Goal: Task Accomplishment & Management: Use online tool/utility

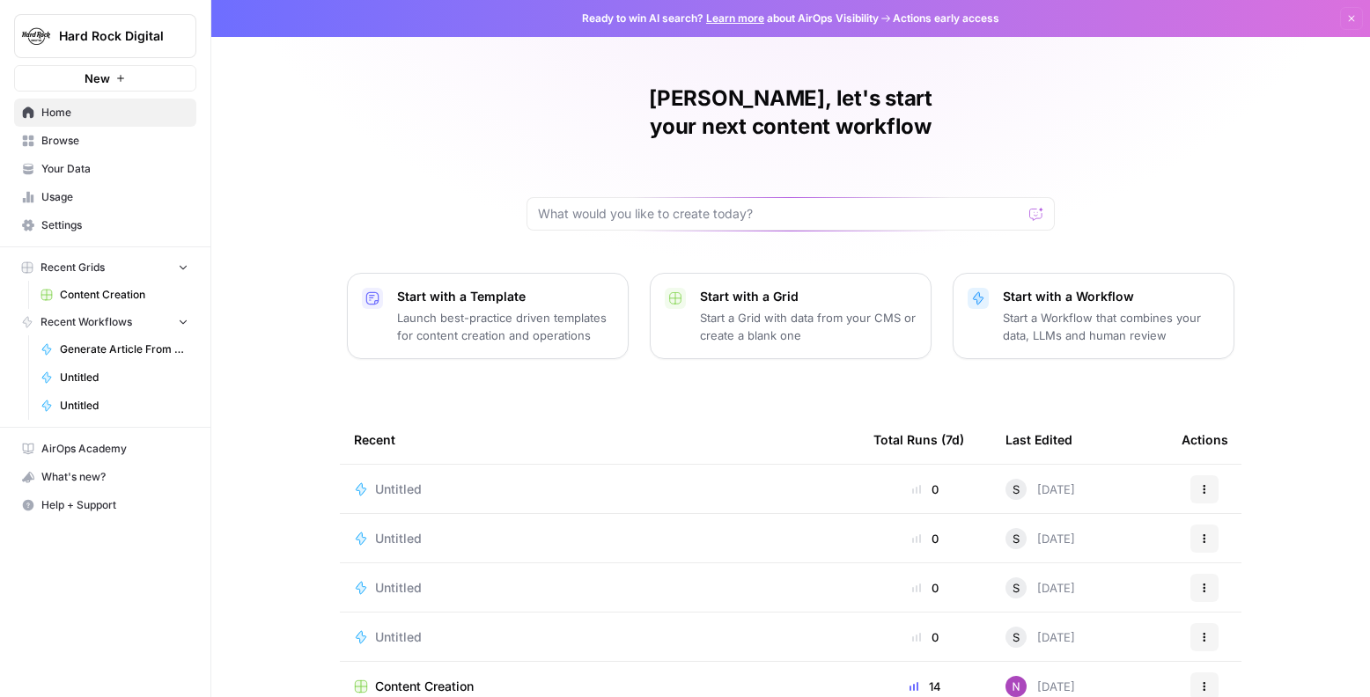
scroll to position [99, 0]
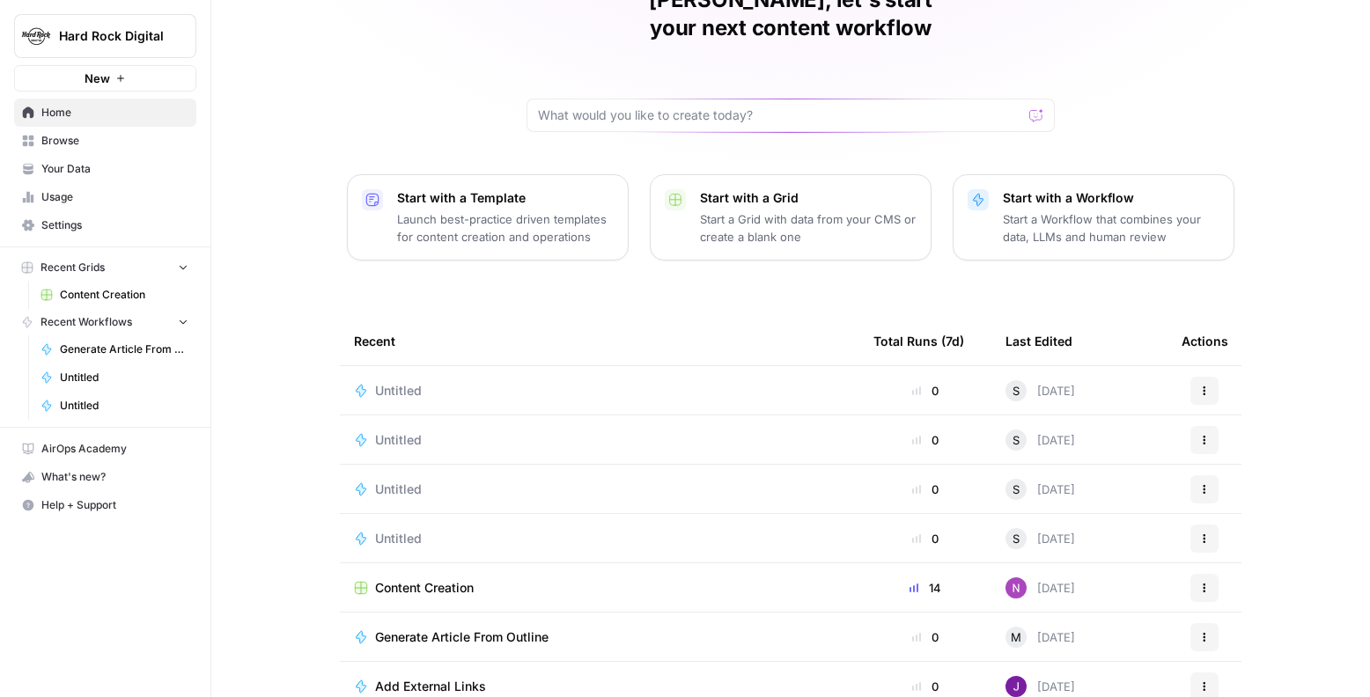
click at [468, 579] on span "Content Creation" at bounding box center [424, 588] width 99 height 18
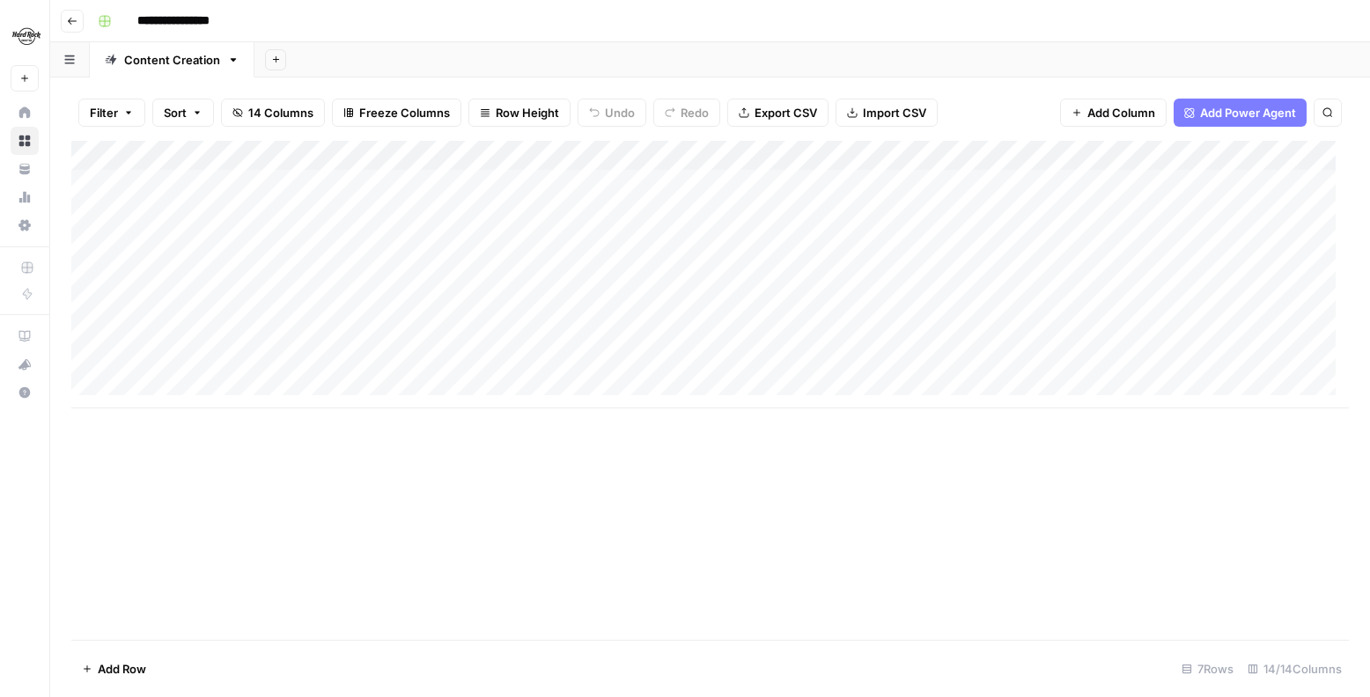
click at [453, 270] on div "Add Column" at bounding box center [710, 275] width 1278 height 268
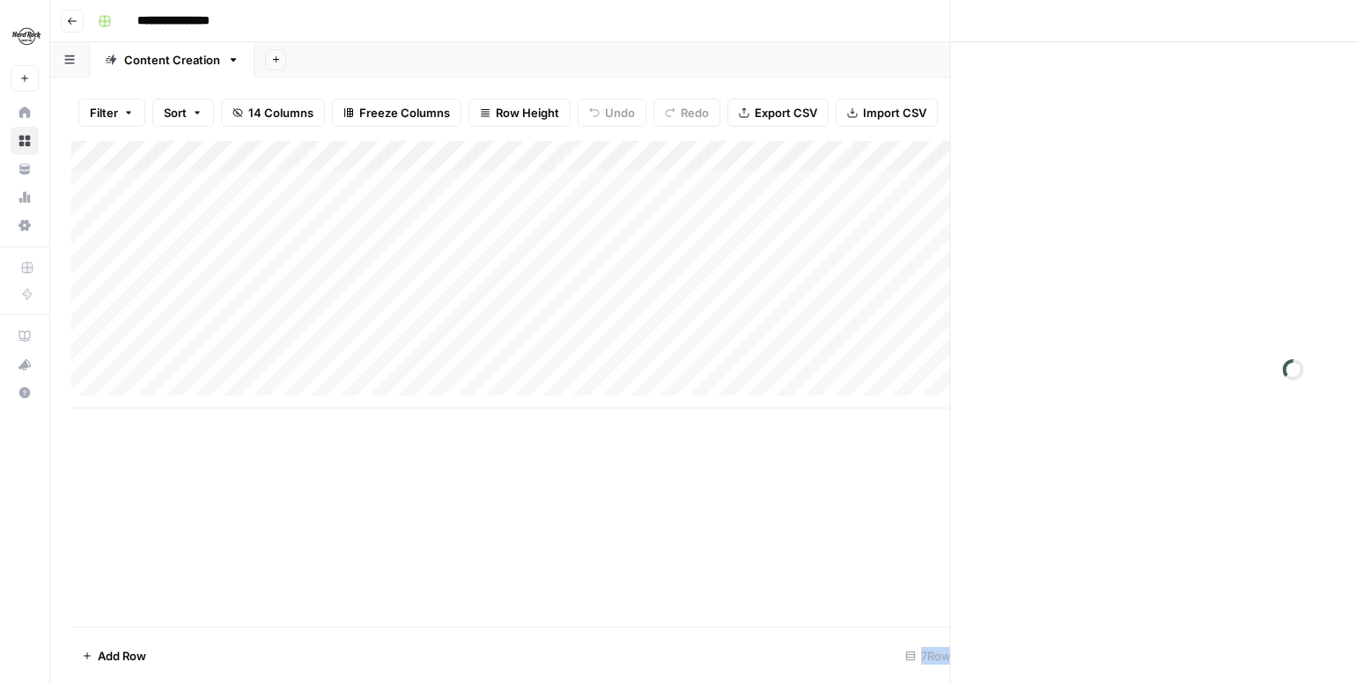
click at [452, 270] on div at bounding box center [445, 274] width 161 height 33
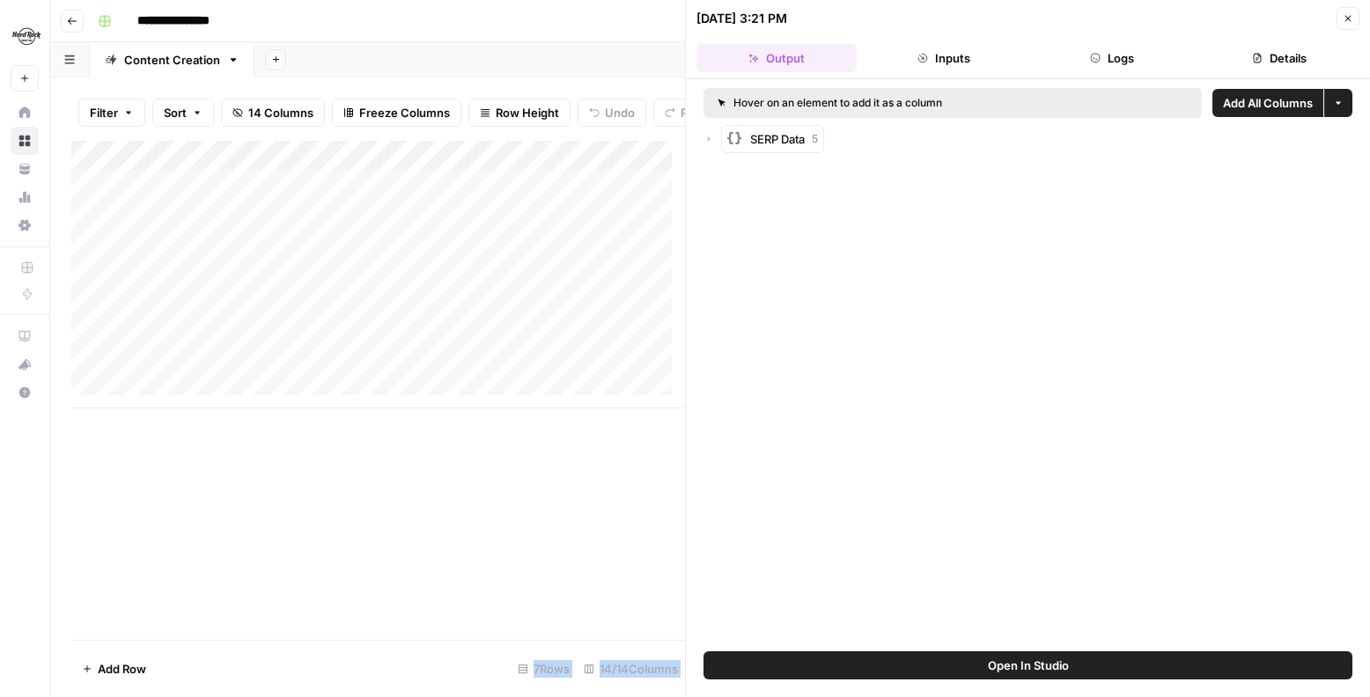
click at [938, 54] on button "Inputs" at bounding box center [944, 58] width 160 height 28
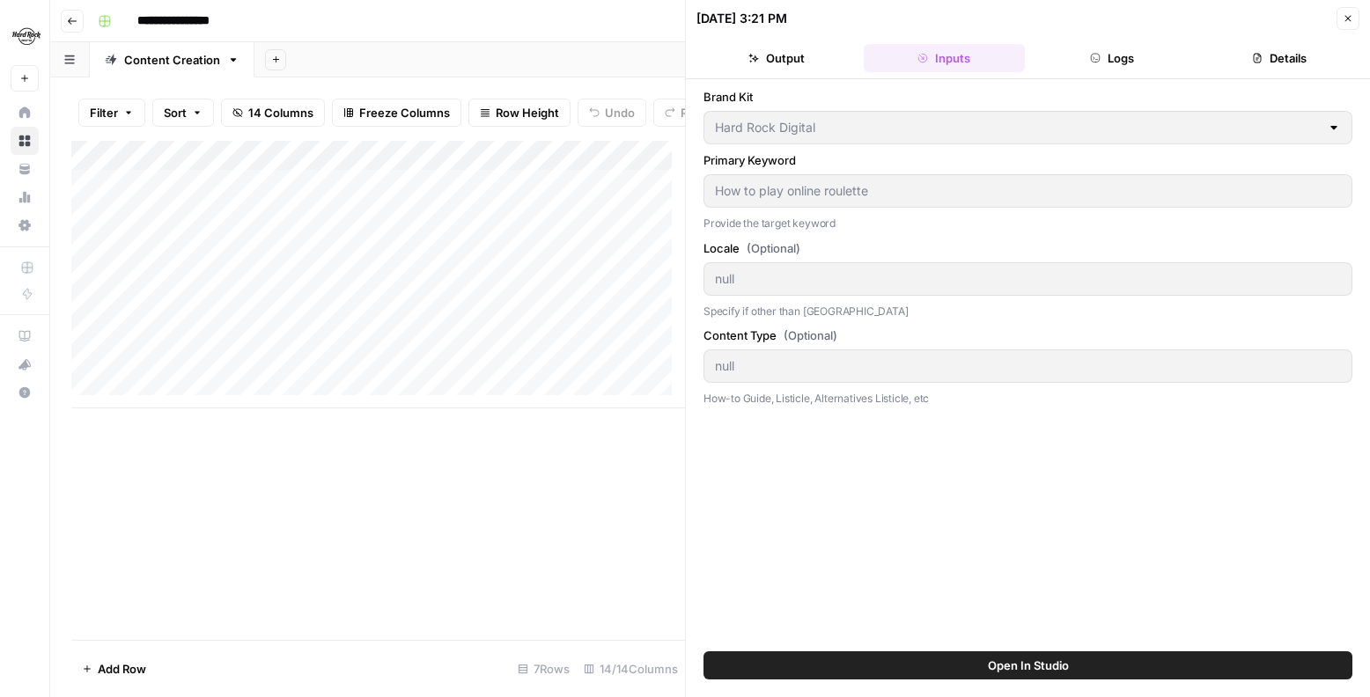
click at [1342, 11] on button "Close" at bounding box center [1348, 18] width 23 height 23
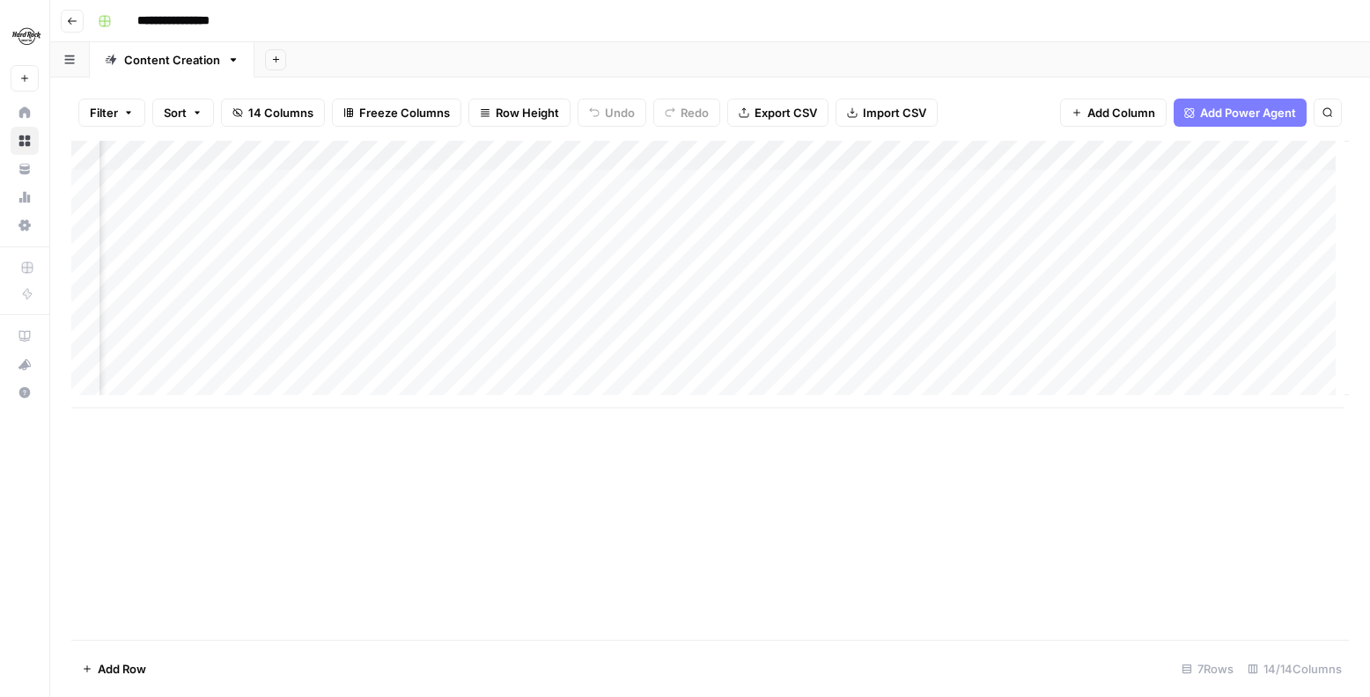
scroll to position [0, 1345]
click at [799, 186] on div "Add Column" at bounding box center [710, 275] width 1278 height 268
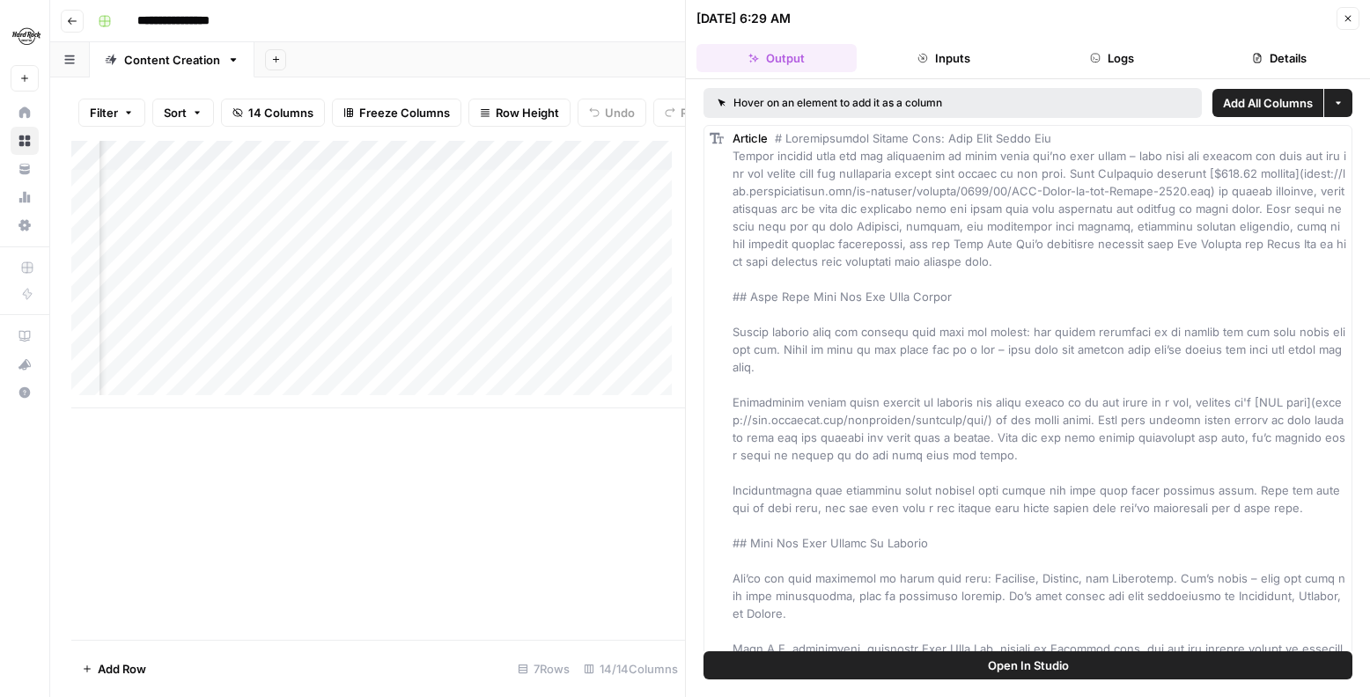
click at [1352, 18] on span "Close" at bounding box center [1352, 18] width 1 height 1
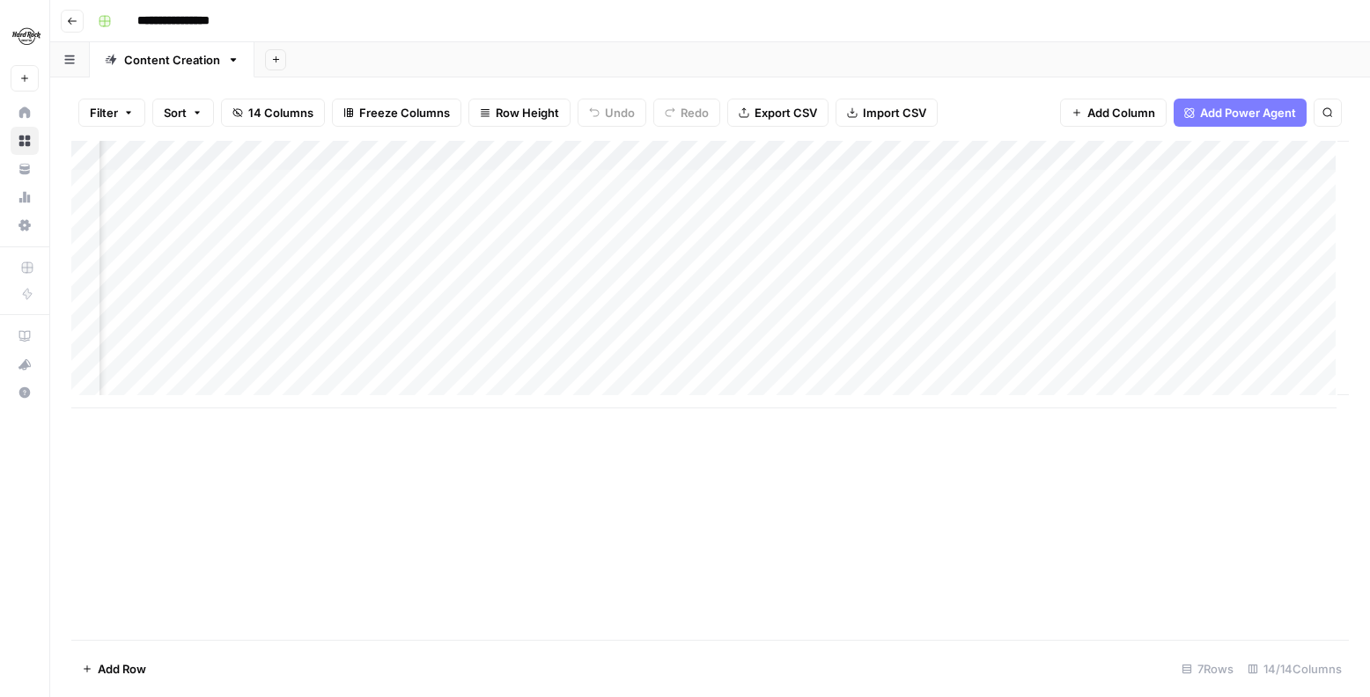
click at [637, 158] on div "Add Column" at bounding box center [710, 275] width 1278 height 268
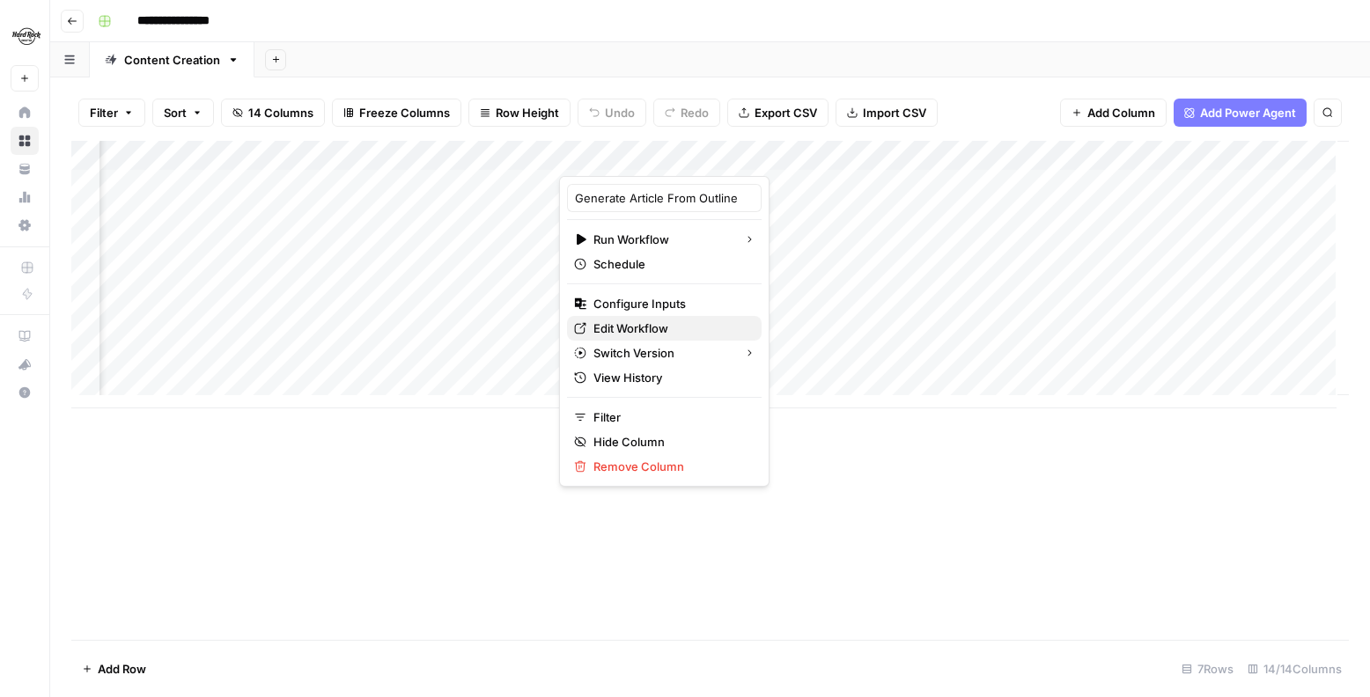
click at [645, 331] on span "Edit Workflow" at bounding box center [670, 329] width 154 height 18
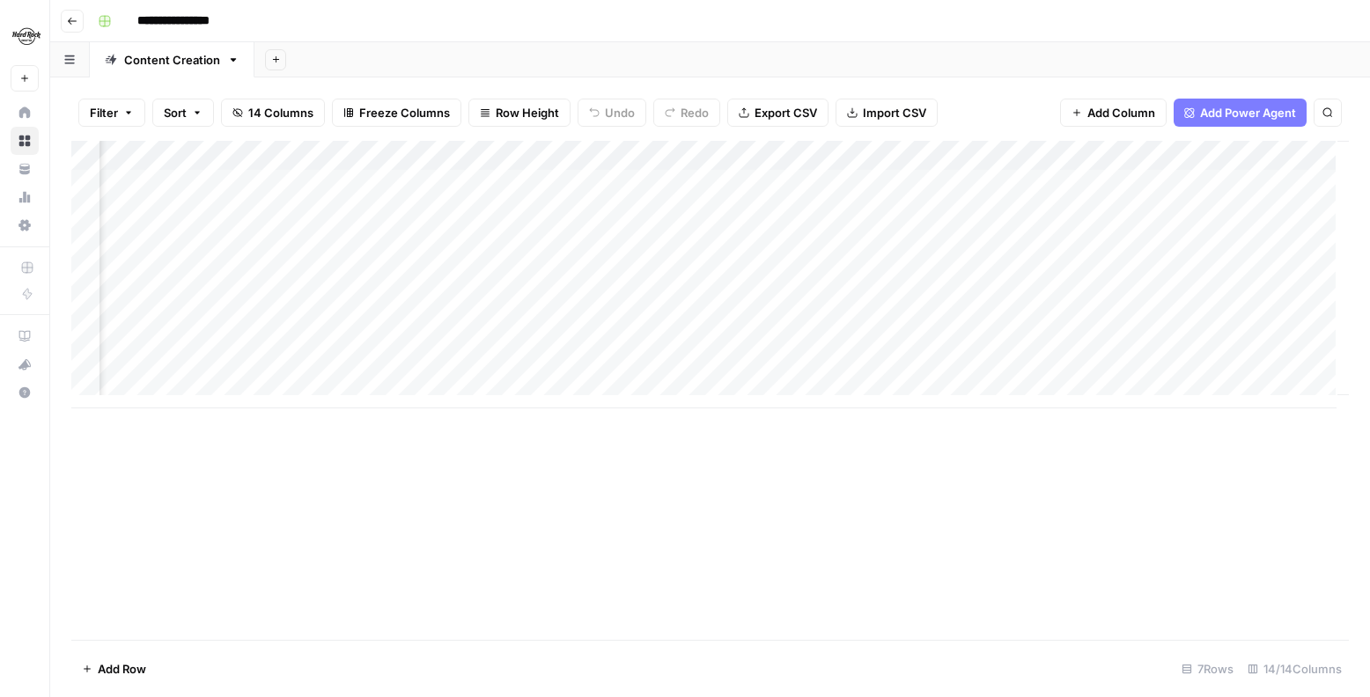
click at [706, 150] on div "Add Column" at bounding box center [710, 275] width 1278 height 268
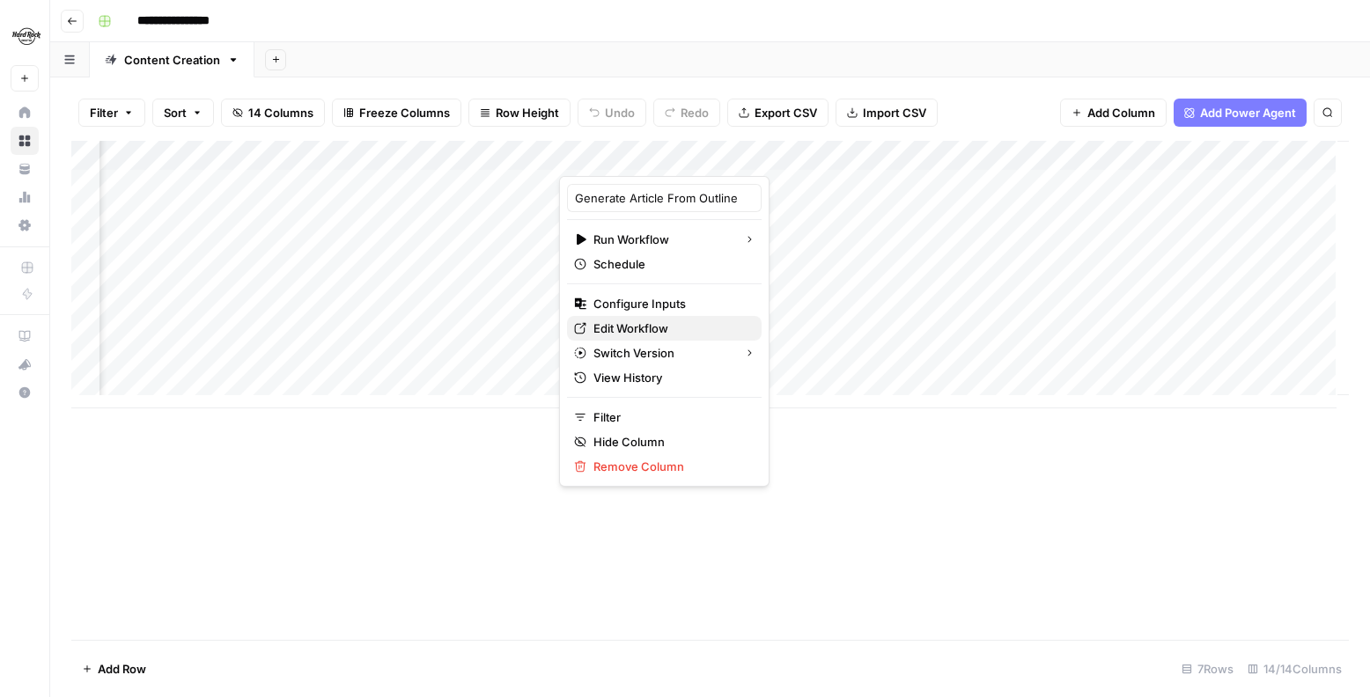
click at [650, 327] on span "Edit Workflow" at bounding box center [670, 329] width 154 height 18
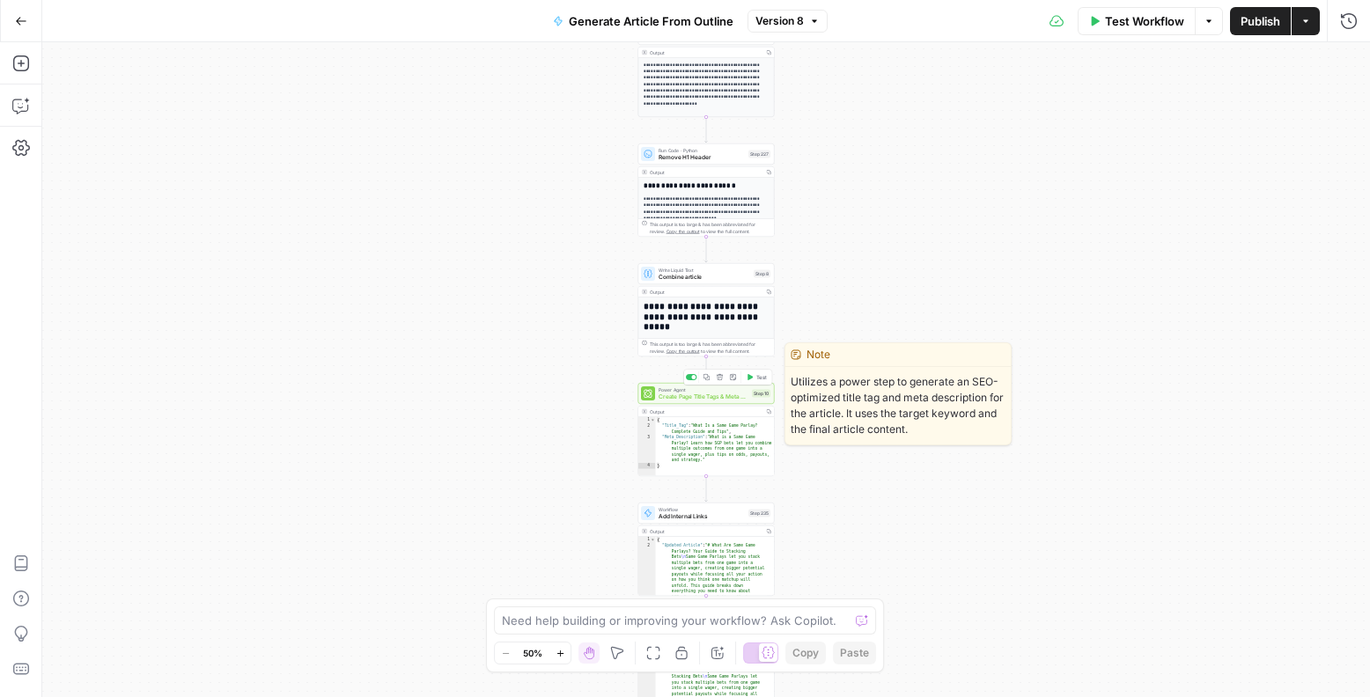
click at [713, 394] on span "Create Page Title Tags & Meta Descriptions" at bounding box center [704, 397] width 90 height 9
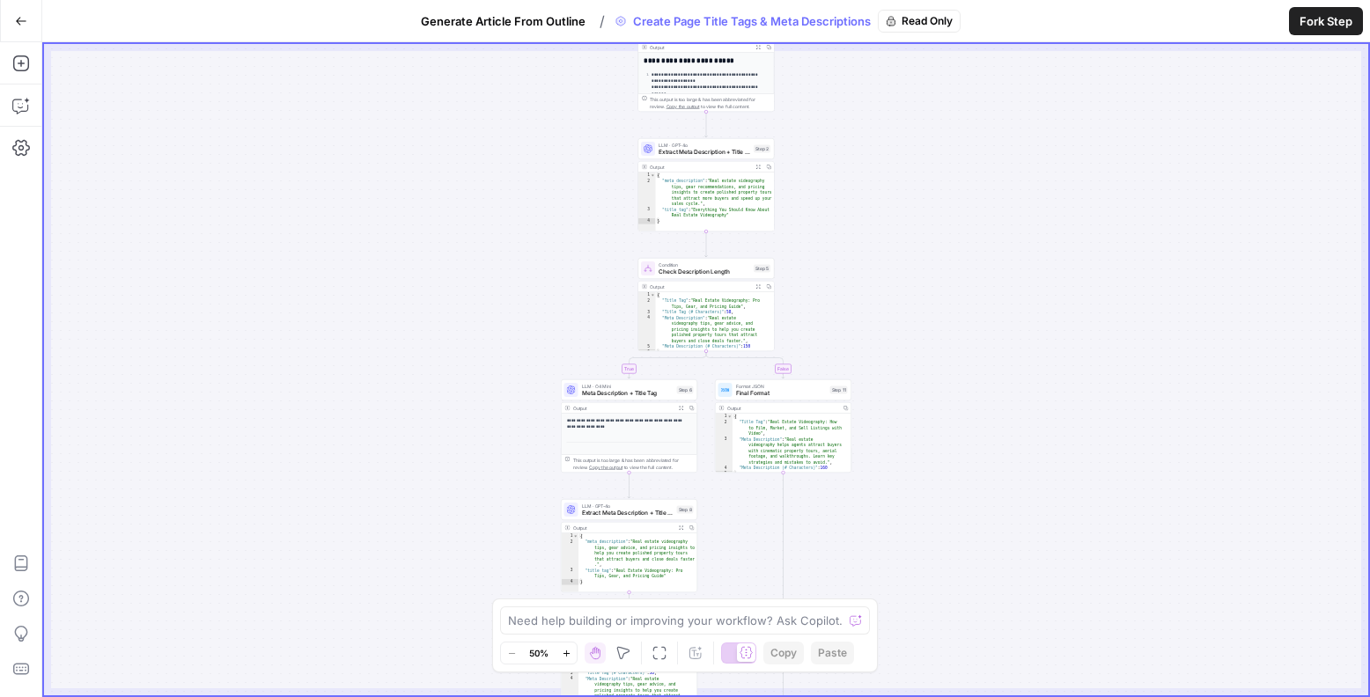
click at [27, 18] on button "Go Back" at bounding box center [21, 21] width 32 height 32
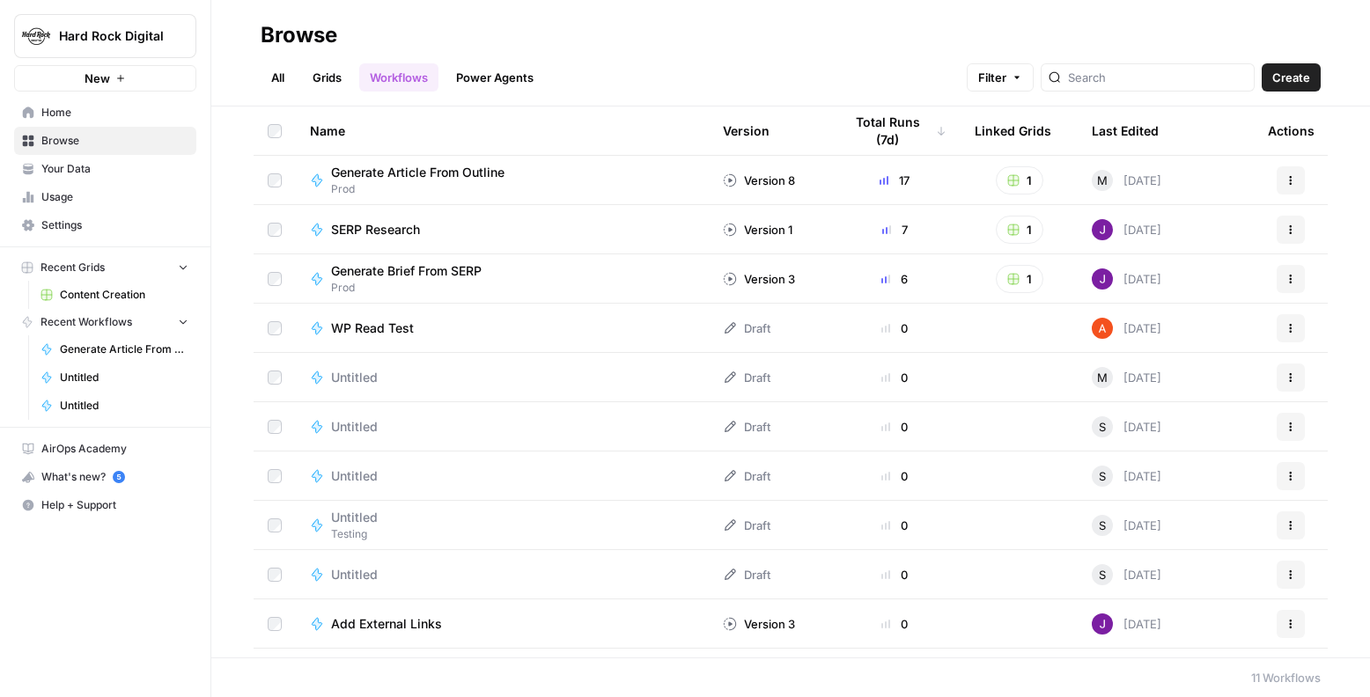
click at [456, 173] on span "Generate Article From Outline" at bounding box center [417, 173] width 173 height 18
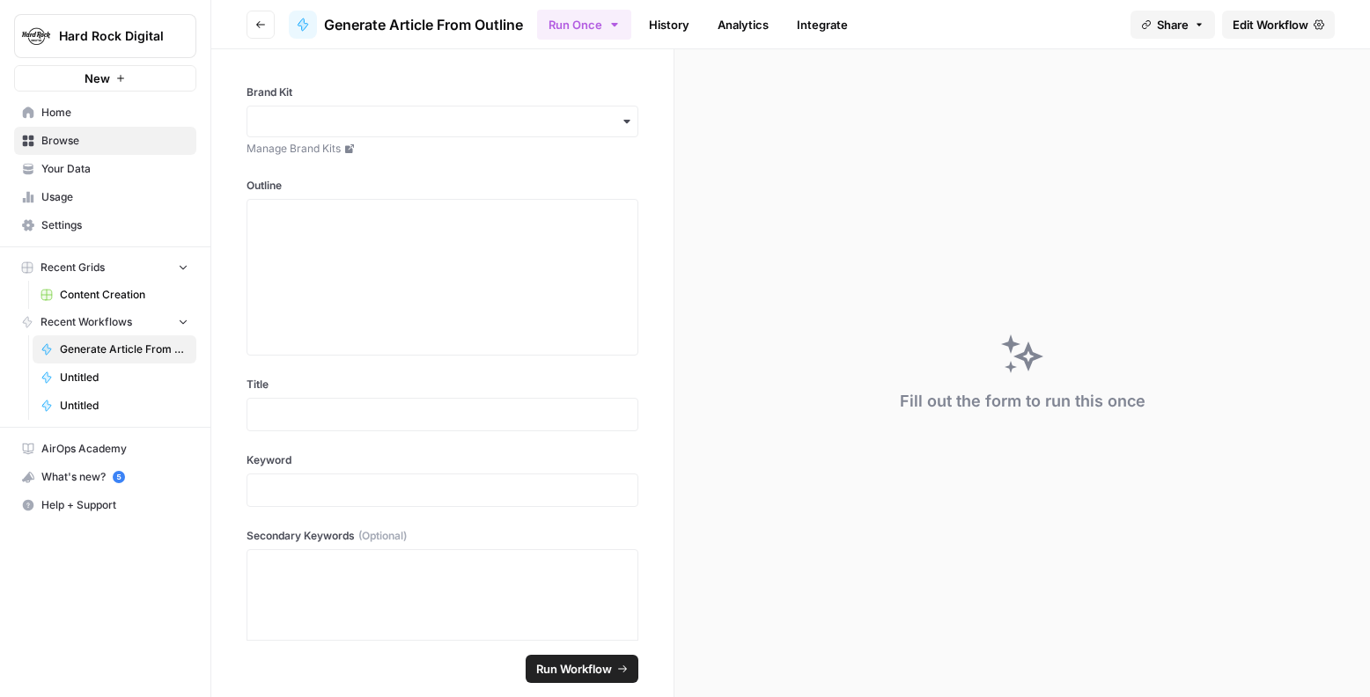
click at [1250, 29] on span "Edit Workflow" at bounding box center [1271, 25] width 76 height 18
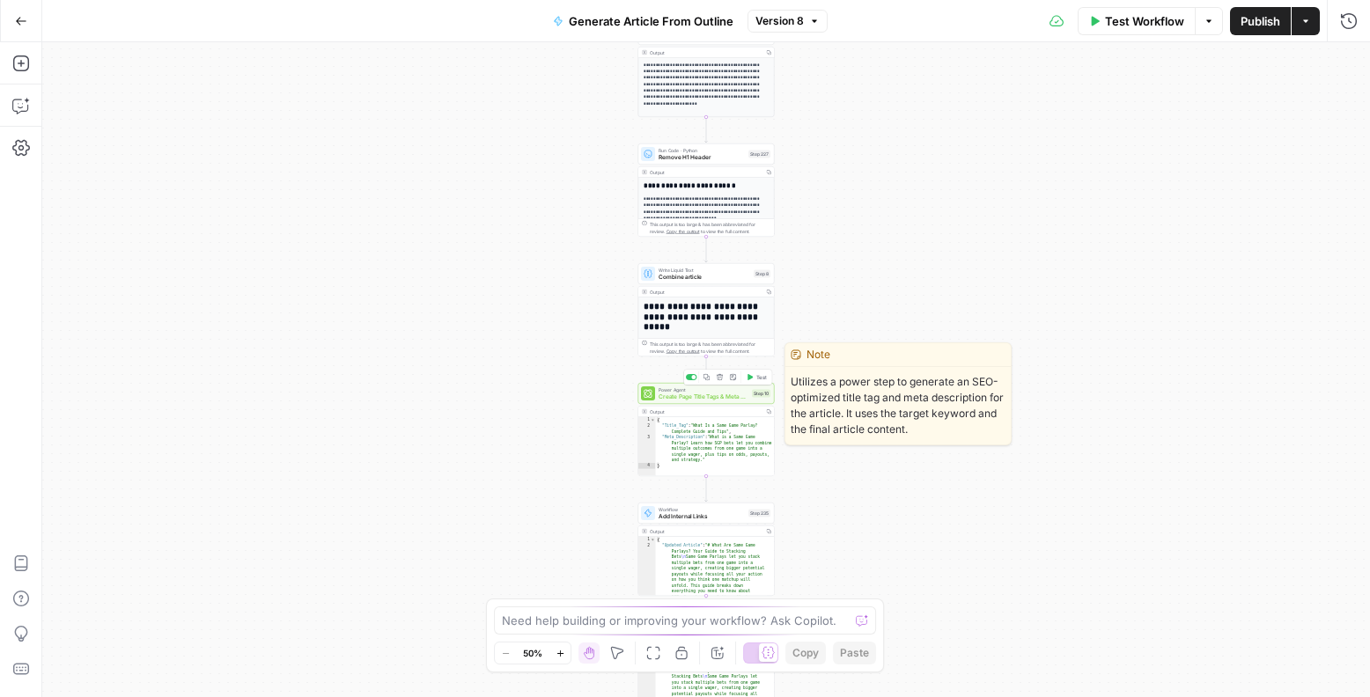
click at [733, 398] on span "Create Page Title Tags & Meta Descriptions" at bounding box center [704, 397] width 90 height 9
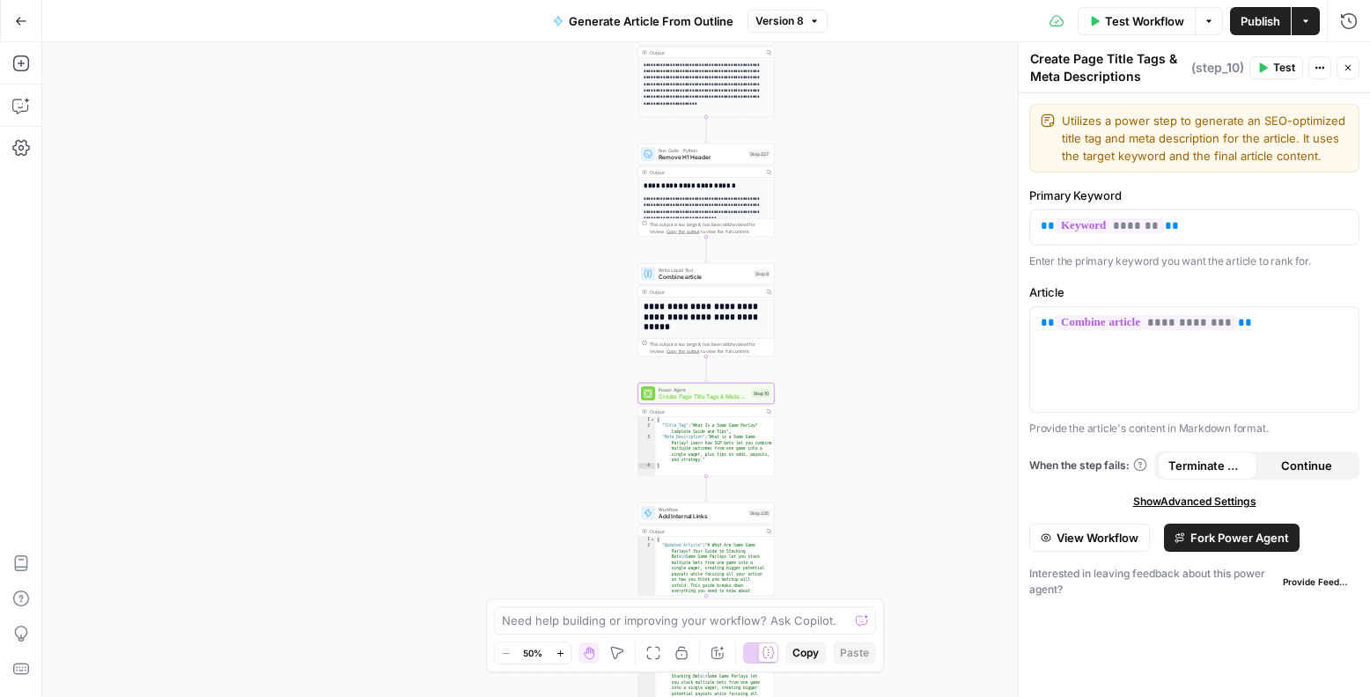
click at [1233, 536] on span "Fork Power Agent" at bounding box center [1239, 538] width 99 height 18
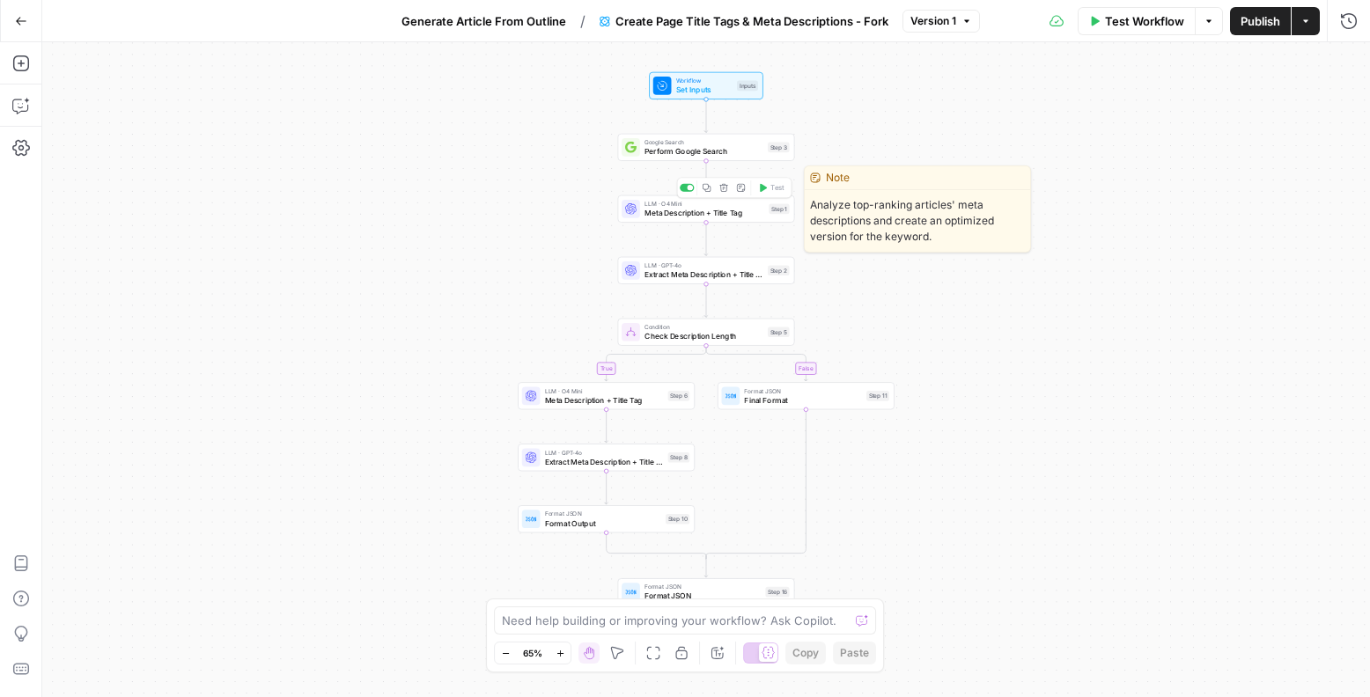
click at [755, 211] on span "Meta Description + Title Tag" at bounding box center [705, 212] width 120 height 11
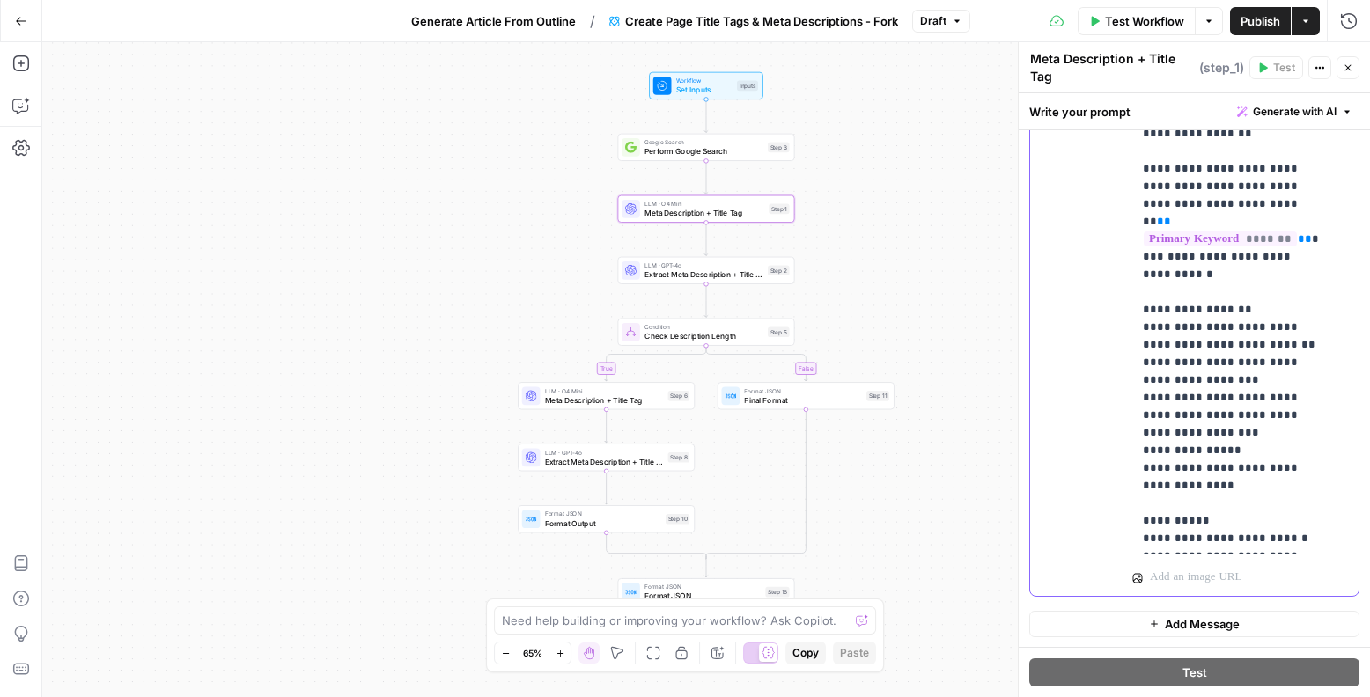
click at [1257, 326] on p "**********" at bounding box center [1232, 565] width 179 height 1444
drag, startPoint x: 1218, startPoint y: 332, endPoint x: 1205, endPoint y: 366, distance: 36.8
click at [1205, 366] on p "**********" at bounding box center [1232, 565] width 179 height 1444
click at [1220, 419] on p "**********" at bounding box center [1232, 565] width 179 height 1444
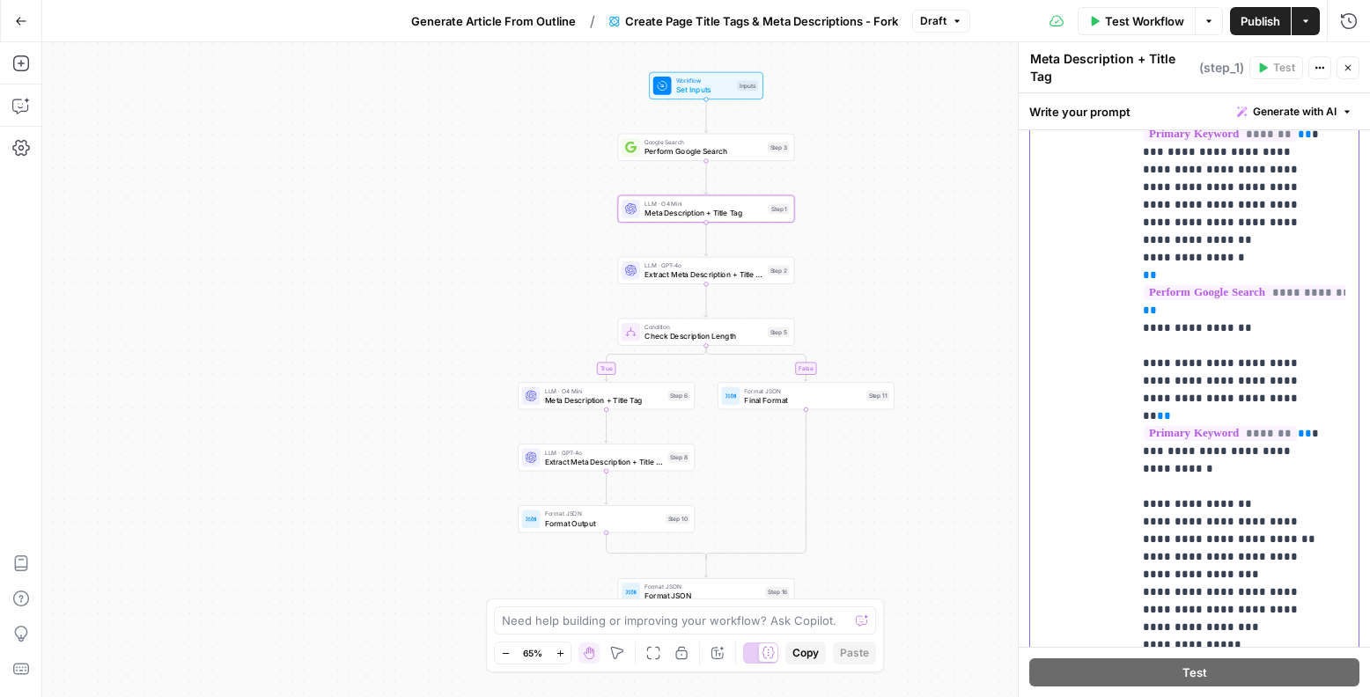
scroll to position [324, 0]
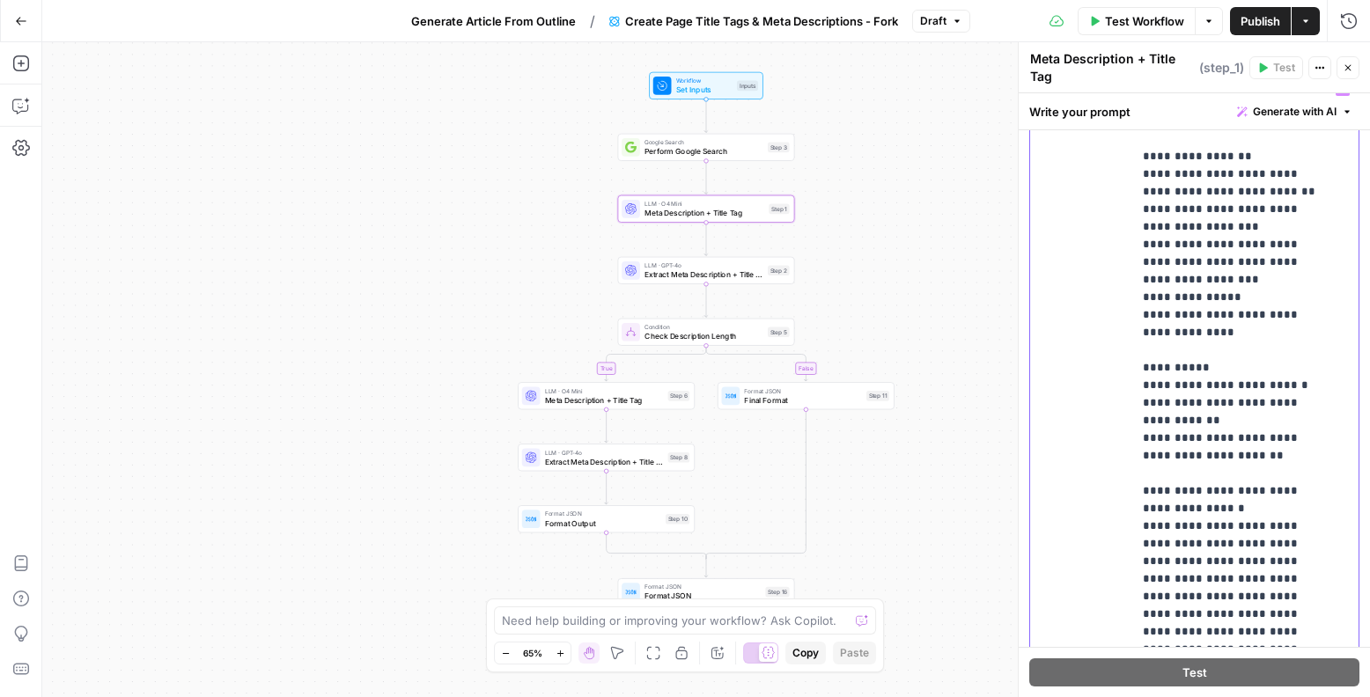
scroll to position [754, 0]
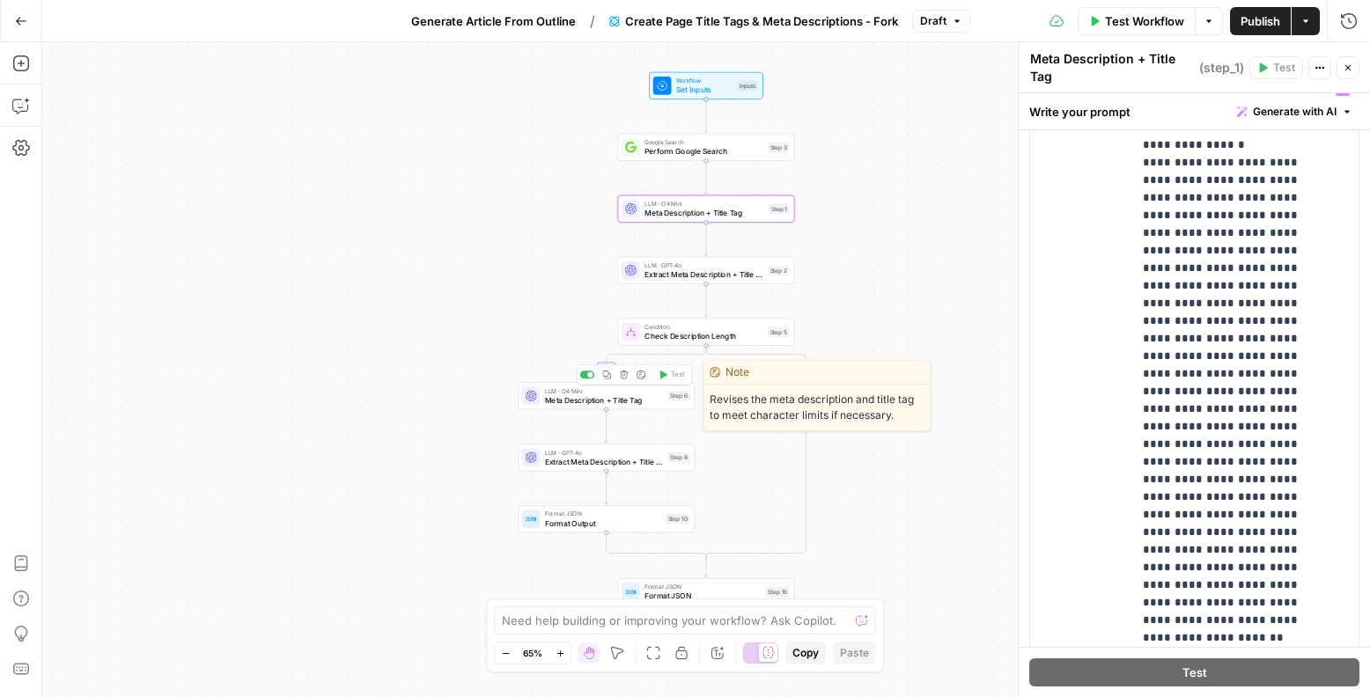
click at [628, 403] on span "Meta Description + Title Tag" at bounding box center [604, 399] width 119 height 11
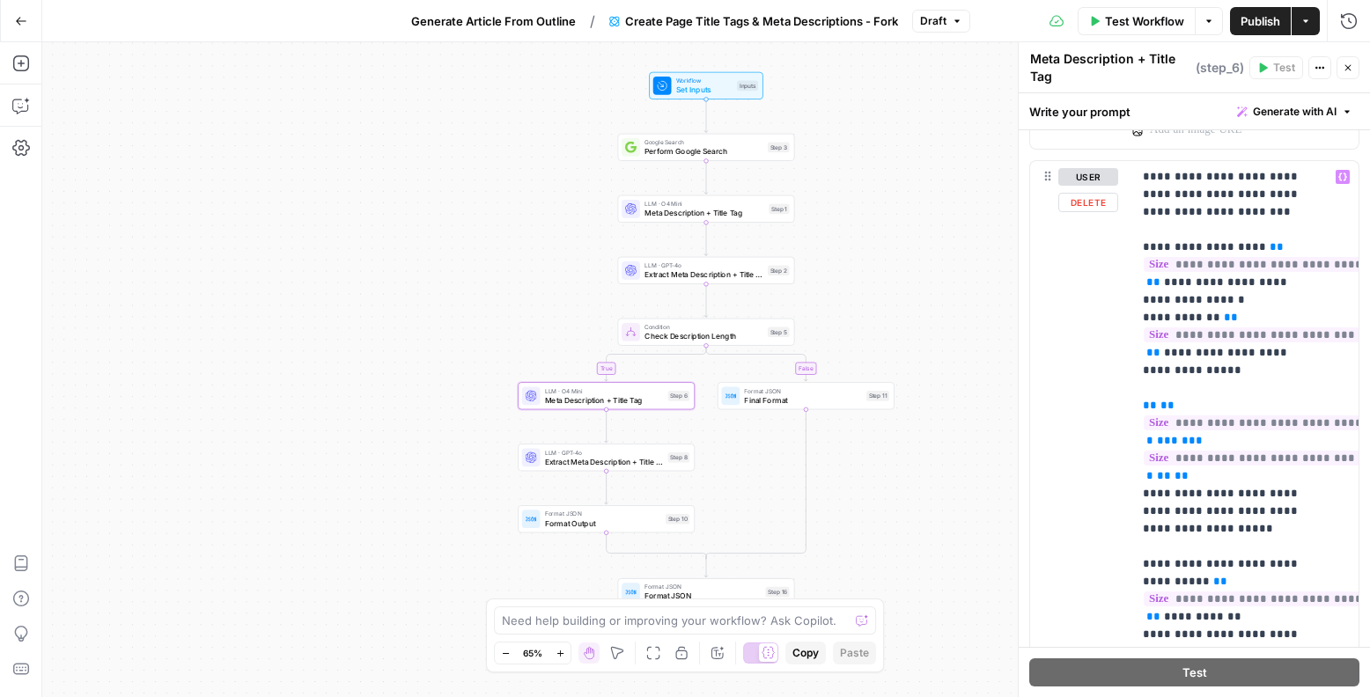
scroll to position [1034, 0]
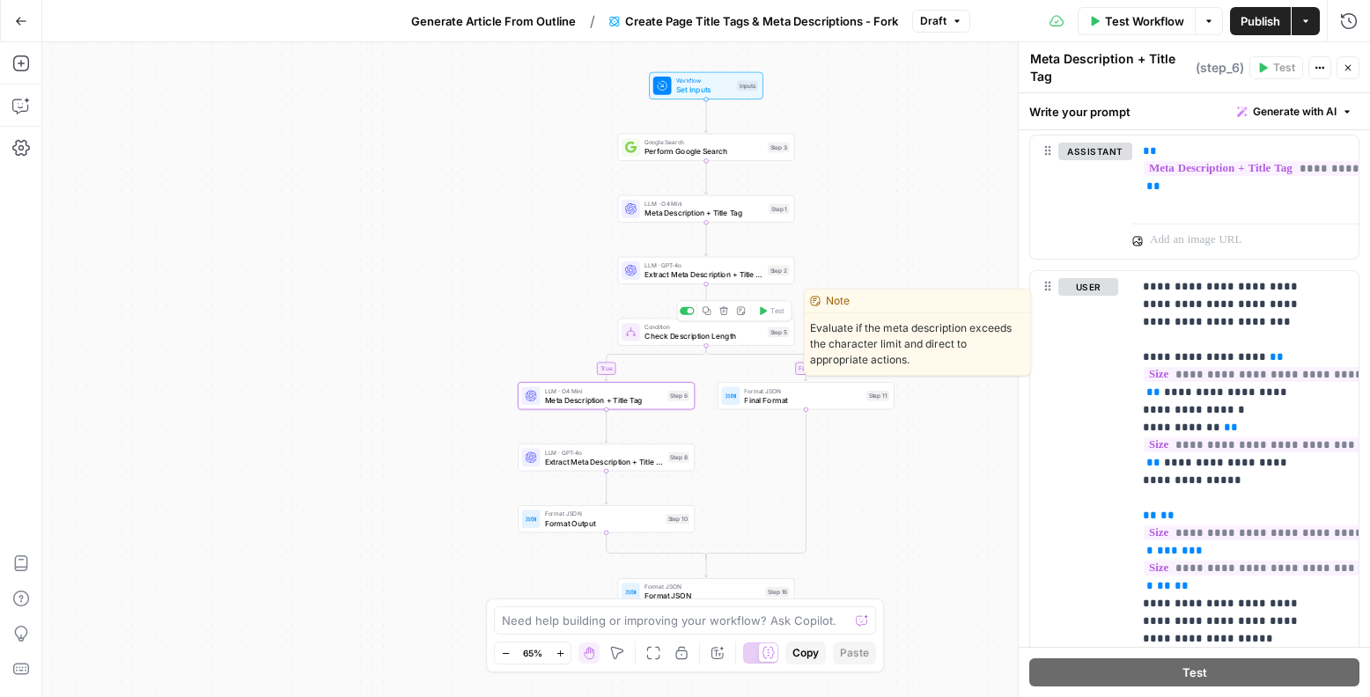
click at [714, 340] on span "Check Description Length" at bounding box center [704, 335] width 119 height 11
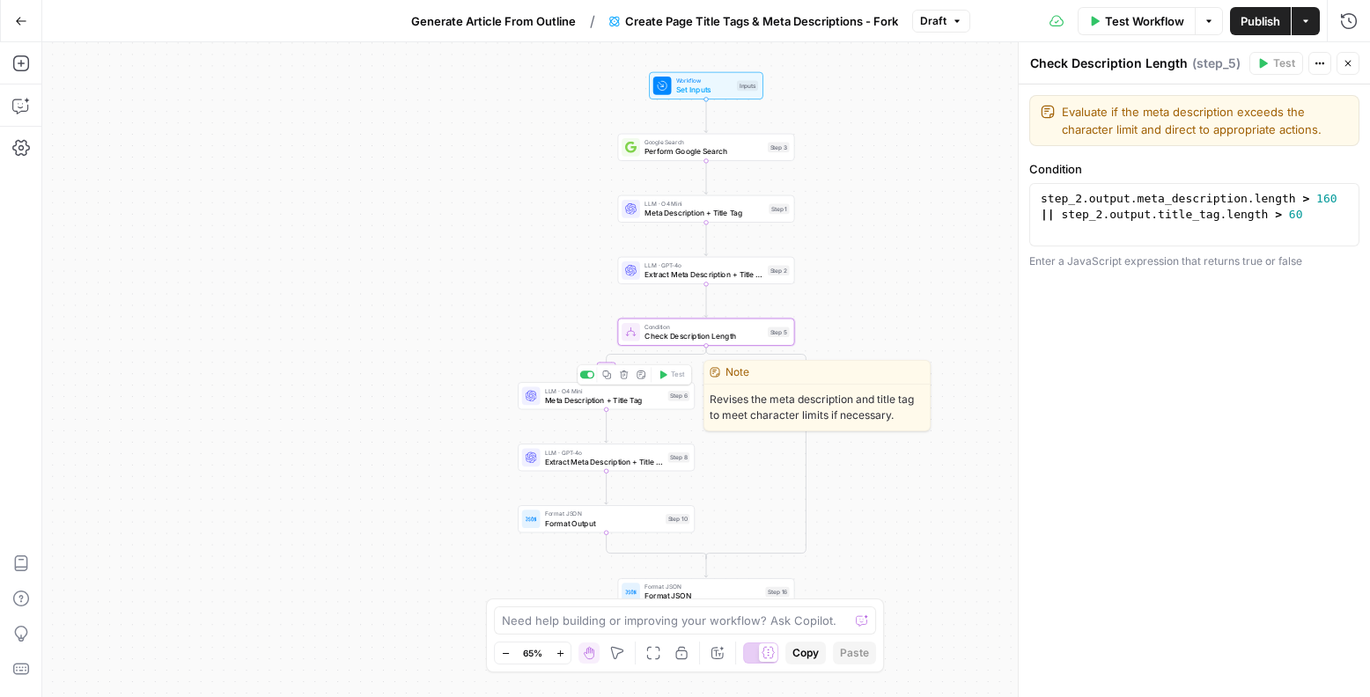
click at [640, 402] on span "Meta Description + Title Tag" at bounding box center [604, 399] width 119 height 11
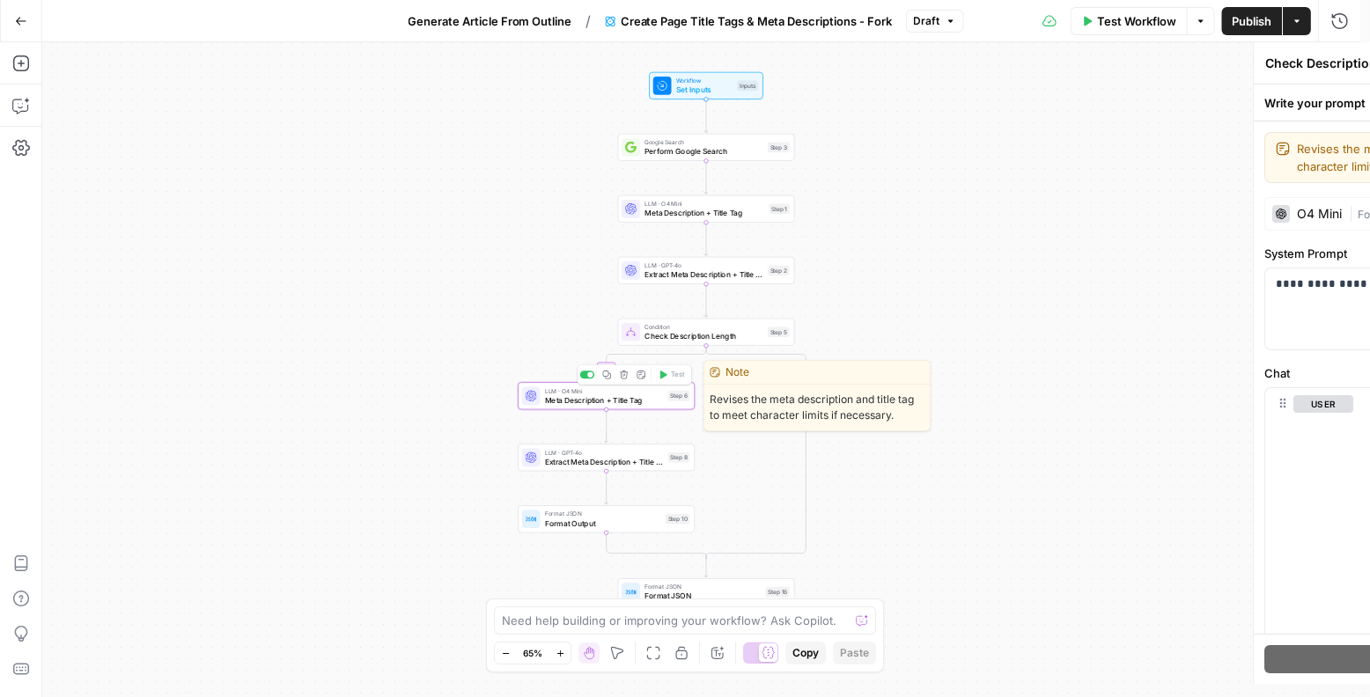
type textarea "Meta Description + Title Tag"
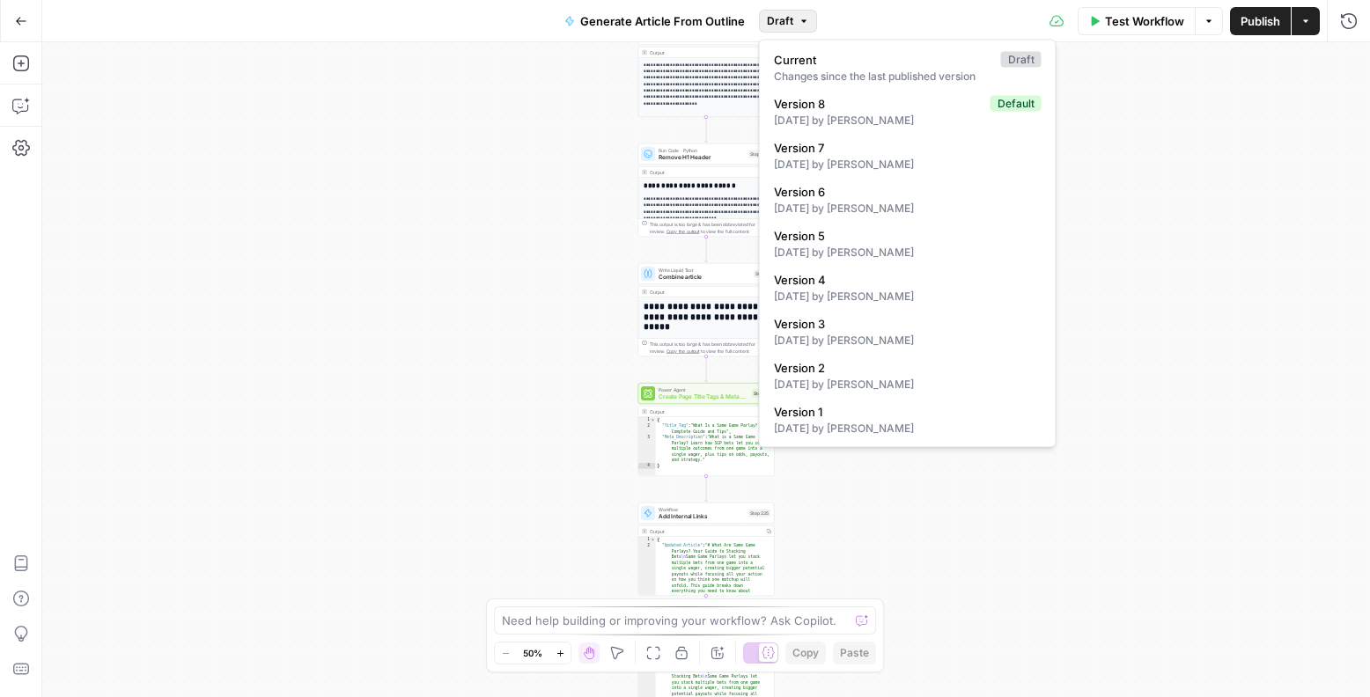
click at [792, 20] on button "Draft" at bounding box center [788, 21] width 58 height 23
click at [806, 153] on span "Version 7" at bounding box center [904, 148] width 261 height 18
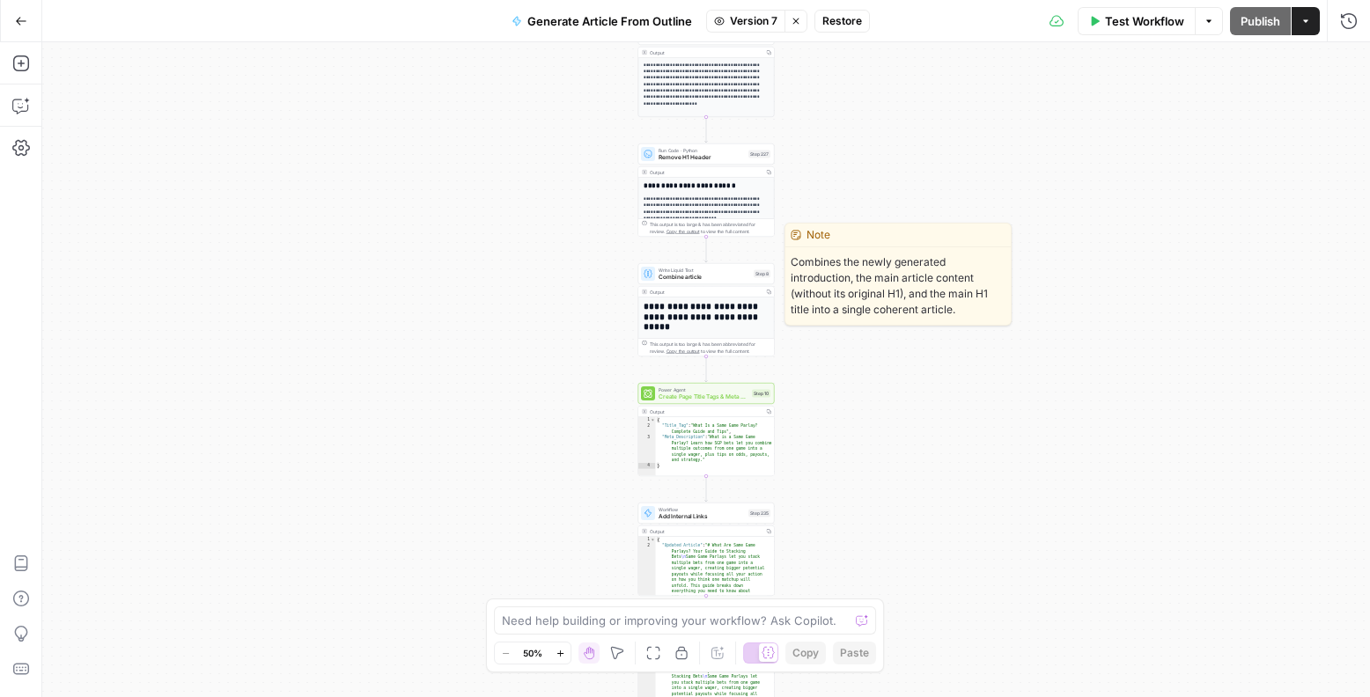
click at [735, 273] on span "Combine article" at bounding box center [705, 277] width 92 height 9
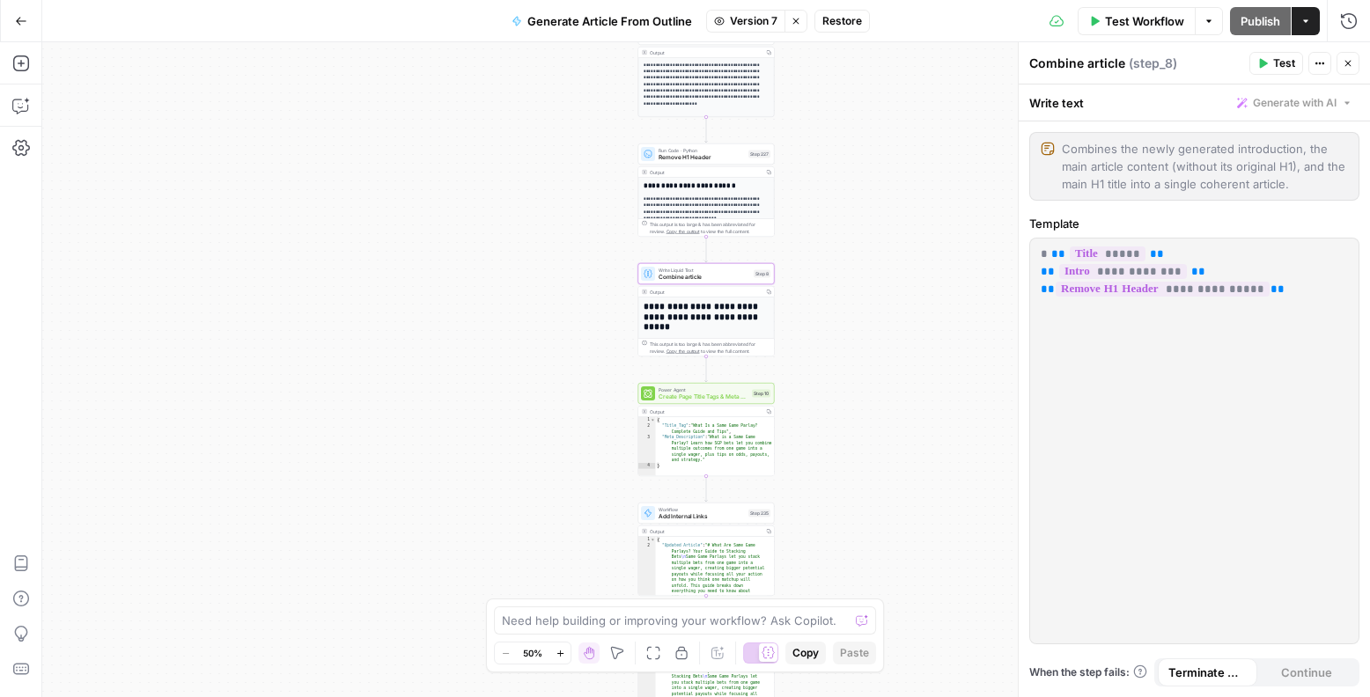
click at [1161, 315] on div "**********" at bounding box center [1194, 441] width 328 height 405
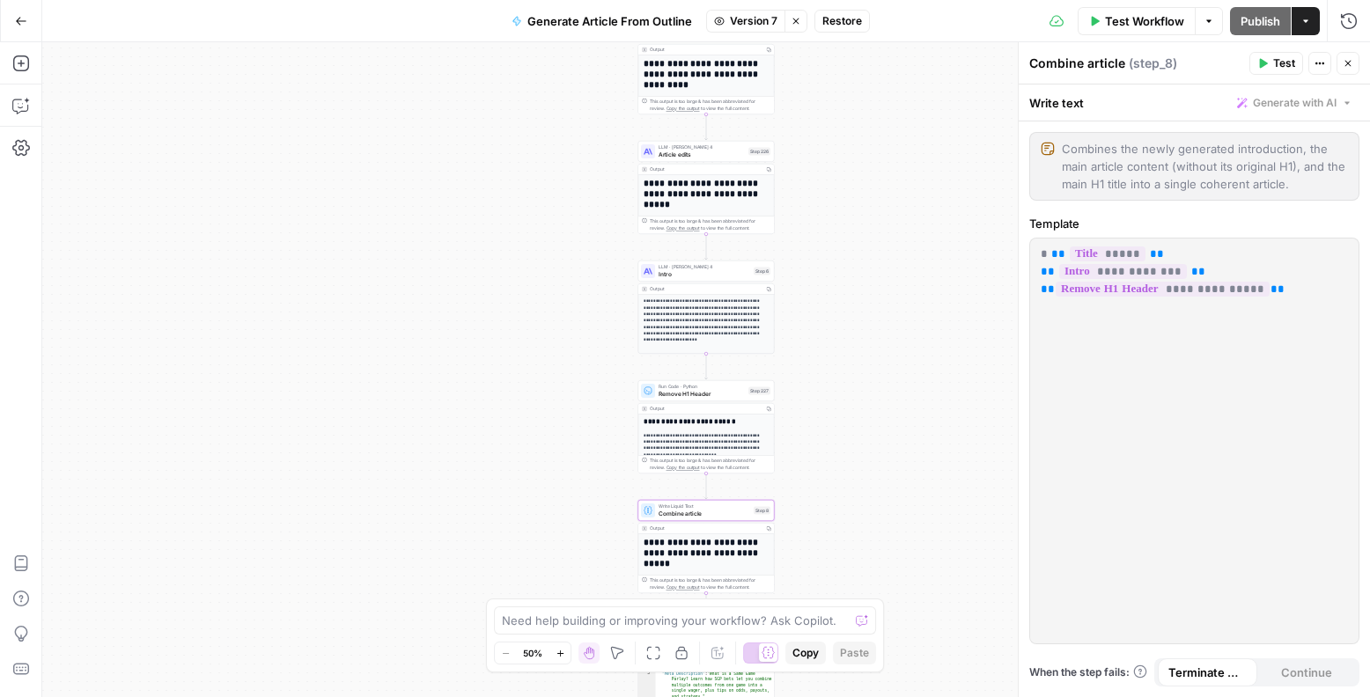
click at [910, 239] on div "**********" at bounding box center [706, 369] width 1328 height 655
click at [800, 19] on icon "button" at bounding box center [796, 21] width 11 height 11
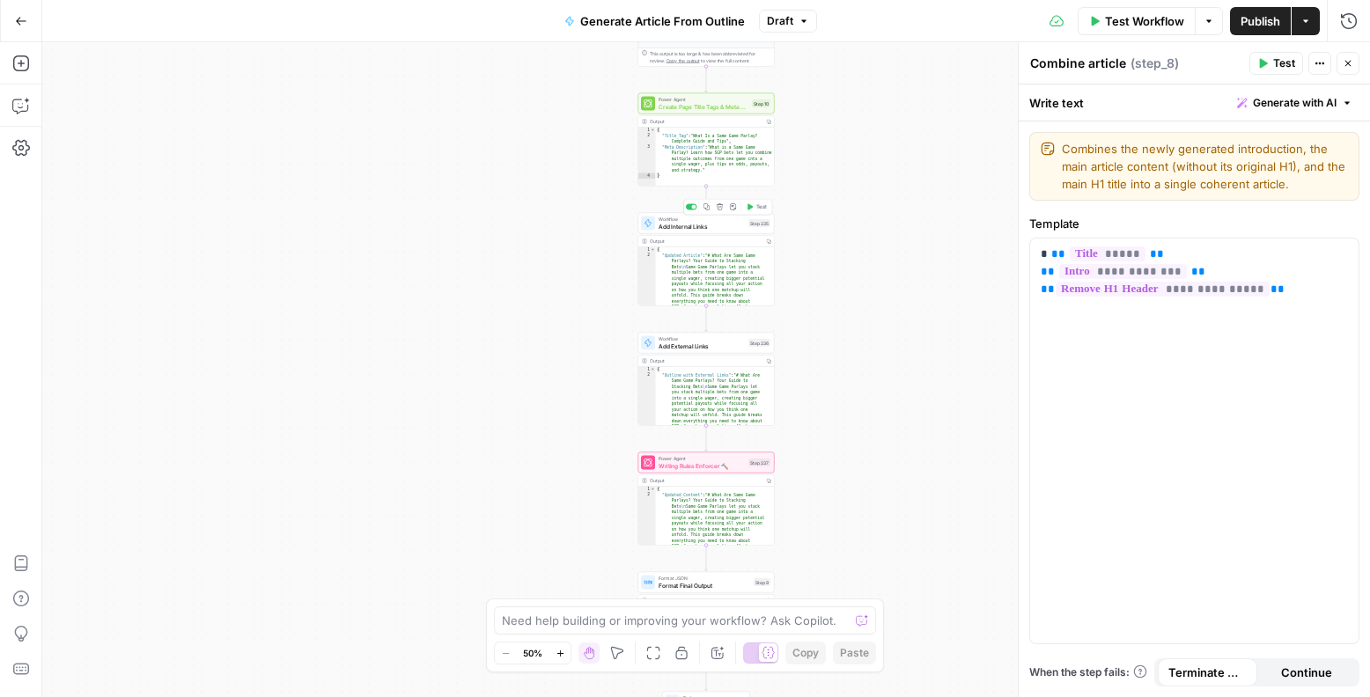
click at [728, 226] on span "Add Internal Links" at bounding box center [702, 226] width 86 height 9
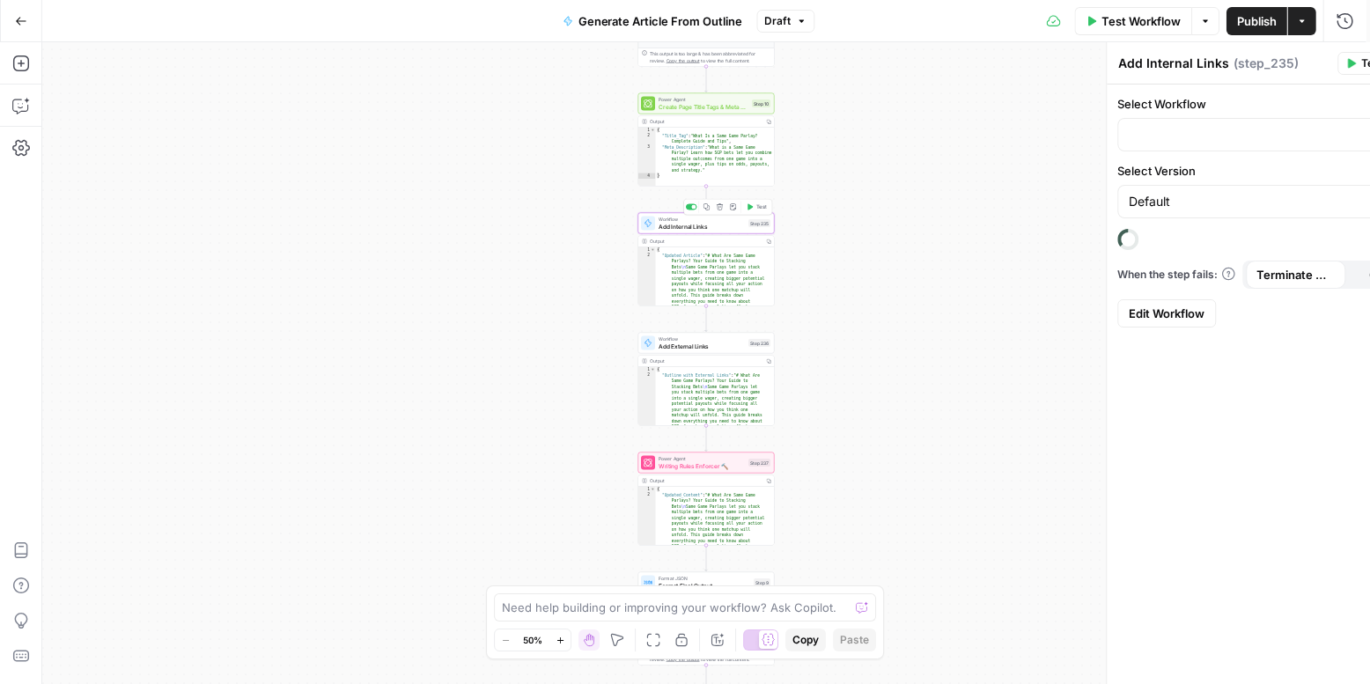
type input "Add Internal Links"
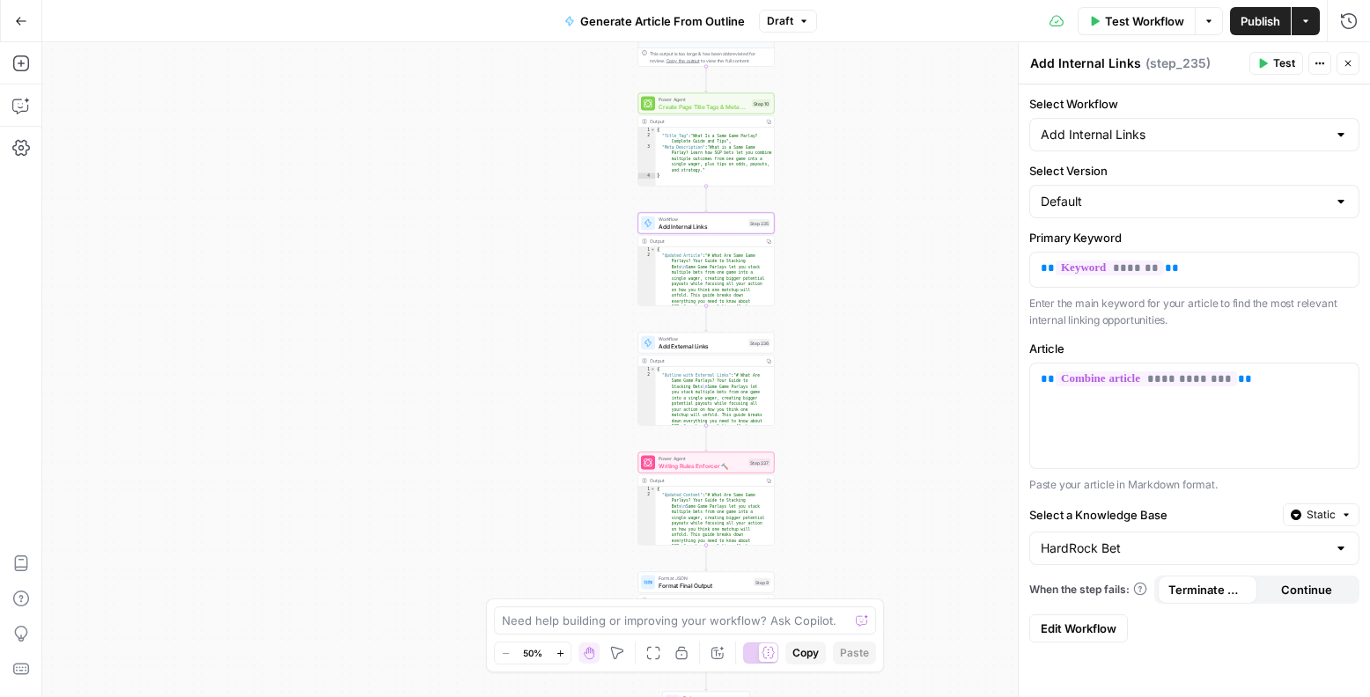
click at [943, 361] on div "**********" at bounding box center [706, 369] width 1328 height 655
